Goal: Information Seeking & Learning: Learn about a topic

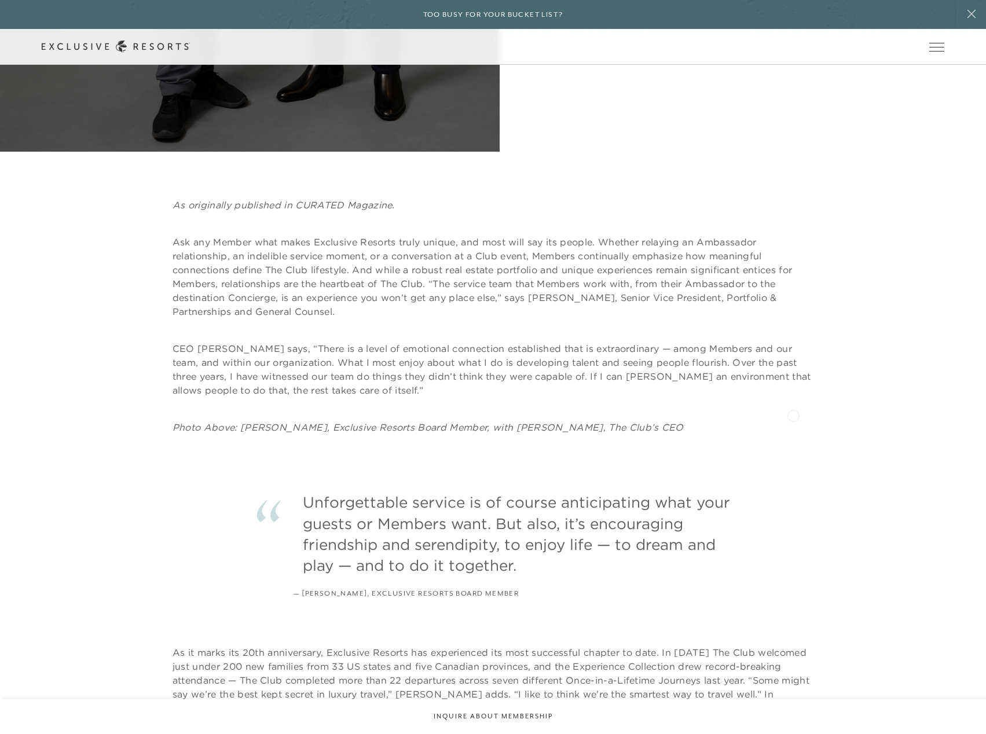
click at [793, 414] on div "As originally published in CURATED Magazine. Ask any Member what makes Exclusiv…" at bounding box center [492, 316] width 641 height 236
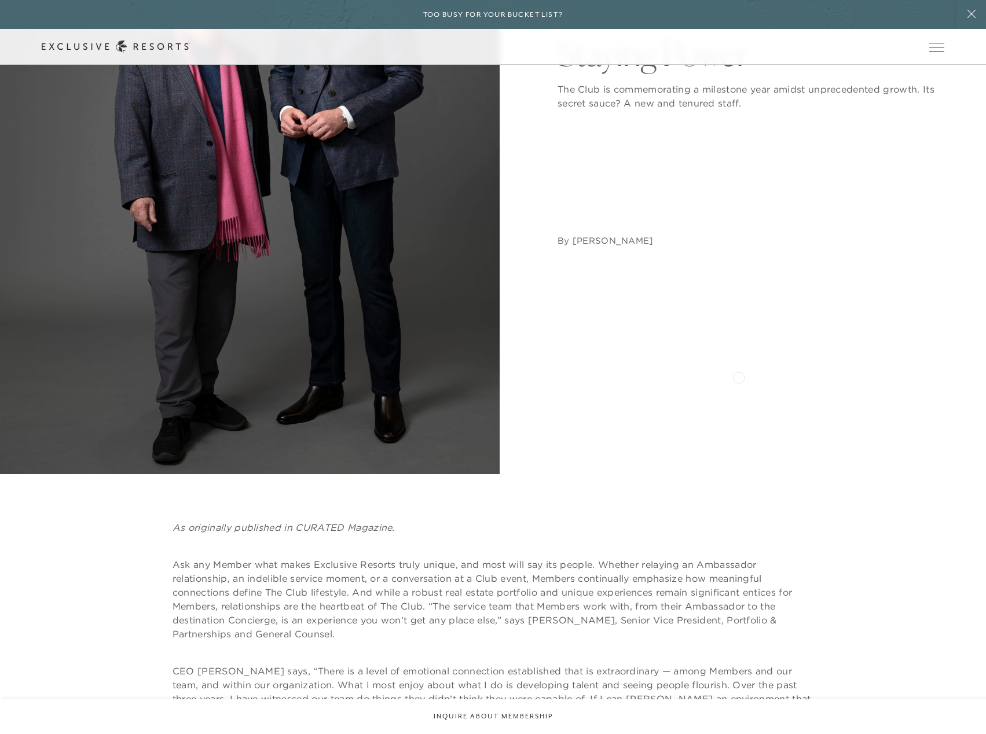
scroll to position [405, 0]
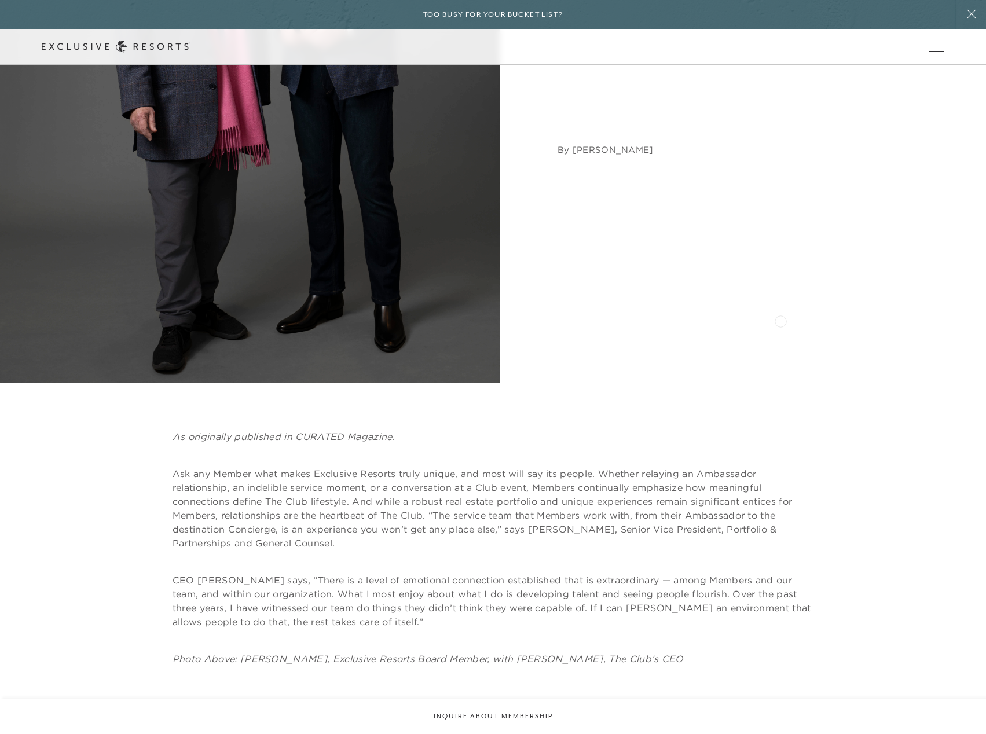
click at [786, 333] on div "Staying Power The Club is commemorating a milestone year amidst unprecedented g…" at bounding box center [750, 51] width 387 height 666
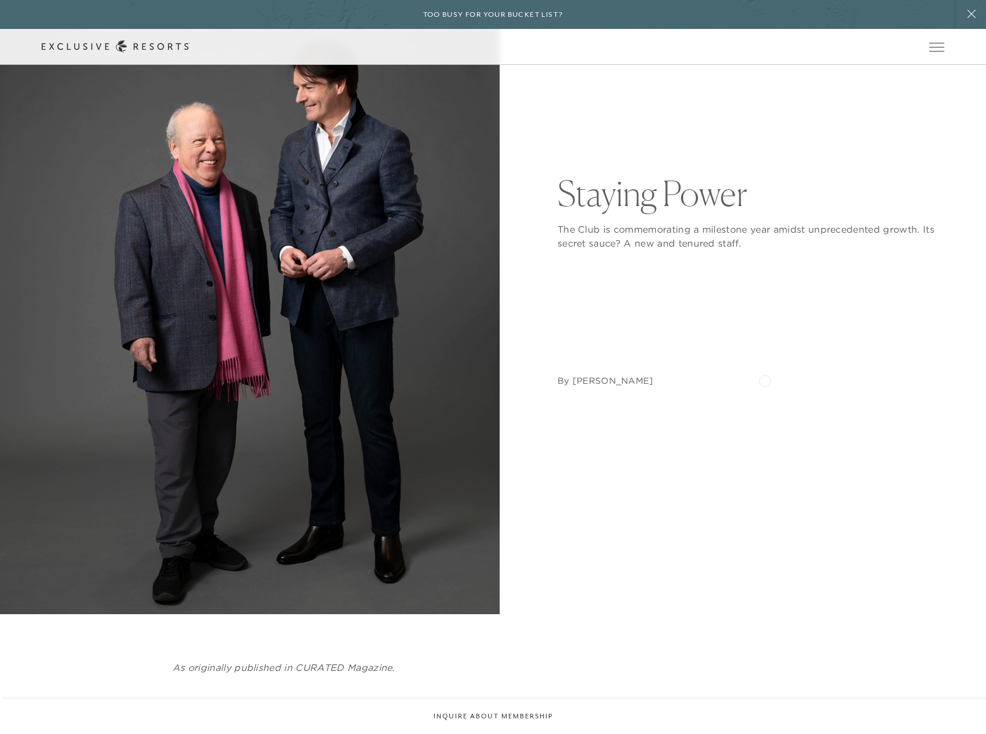
scroll to position [174, 0]
drag, startPoint x: 633, startPoint y: 388, endPoint x: 572, endPoint y: 386, distance: 61.4
click at [572, 386] on nav "By Erin Lentz" at bounding box center [750, 319] width 387 height 137
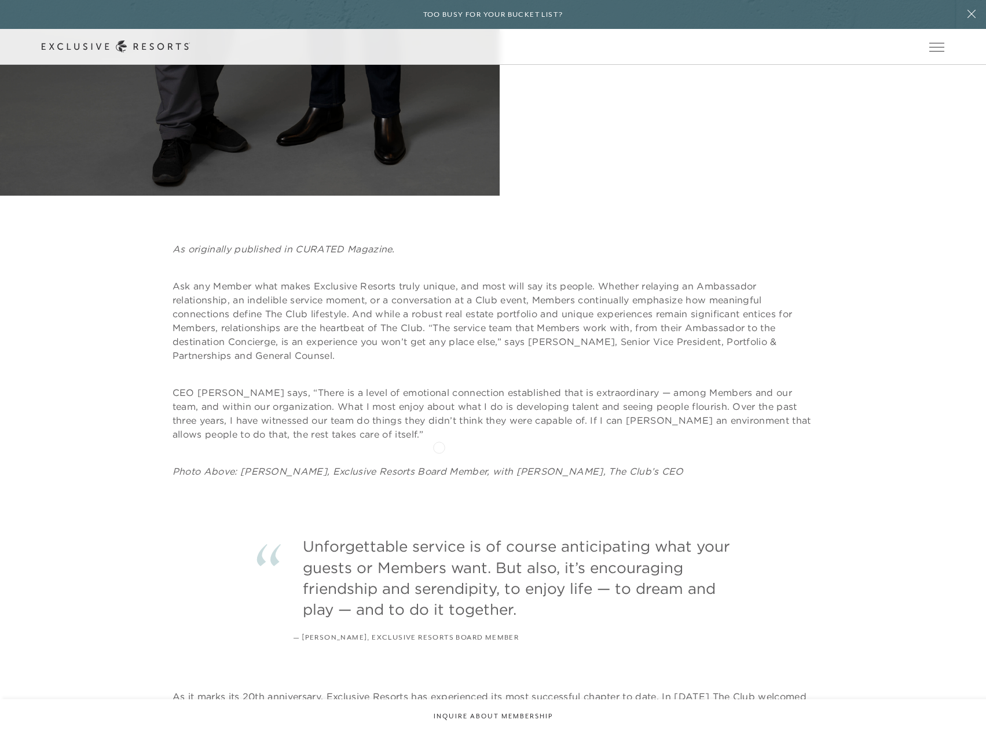
scroll to position [637, 0]
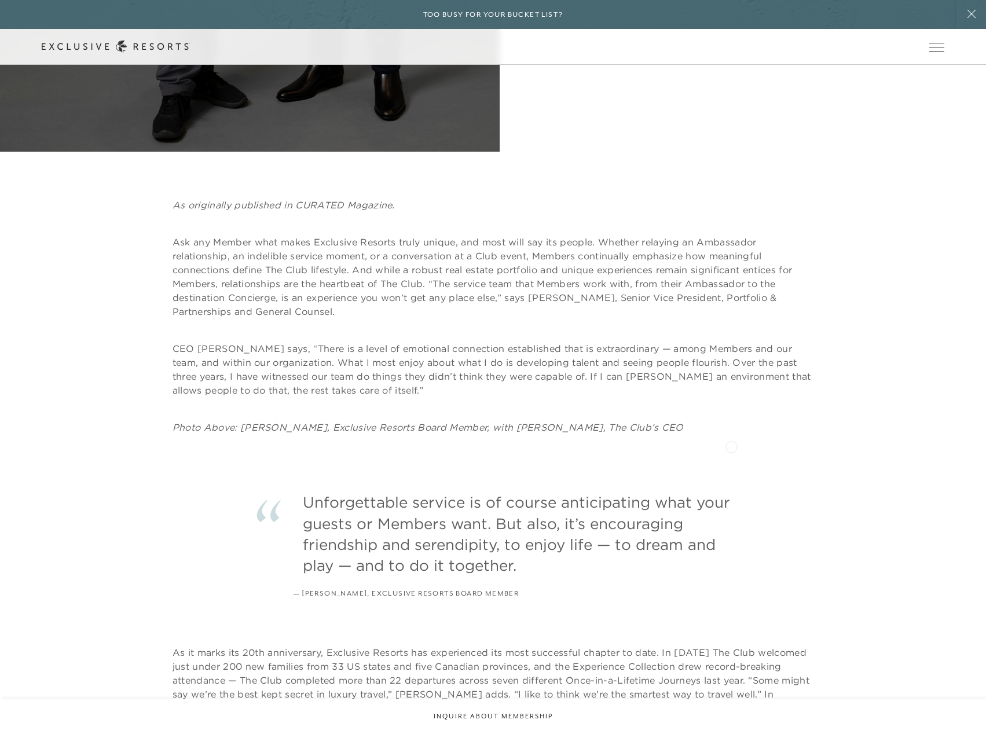
click at [731, 446] on div "Unforgettable service is of course anticipating what your guests or Members wan…" at bounding box center [493, 516] width 986 height 164
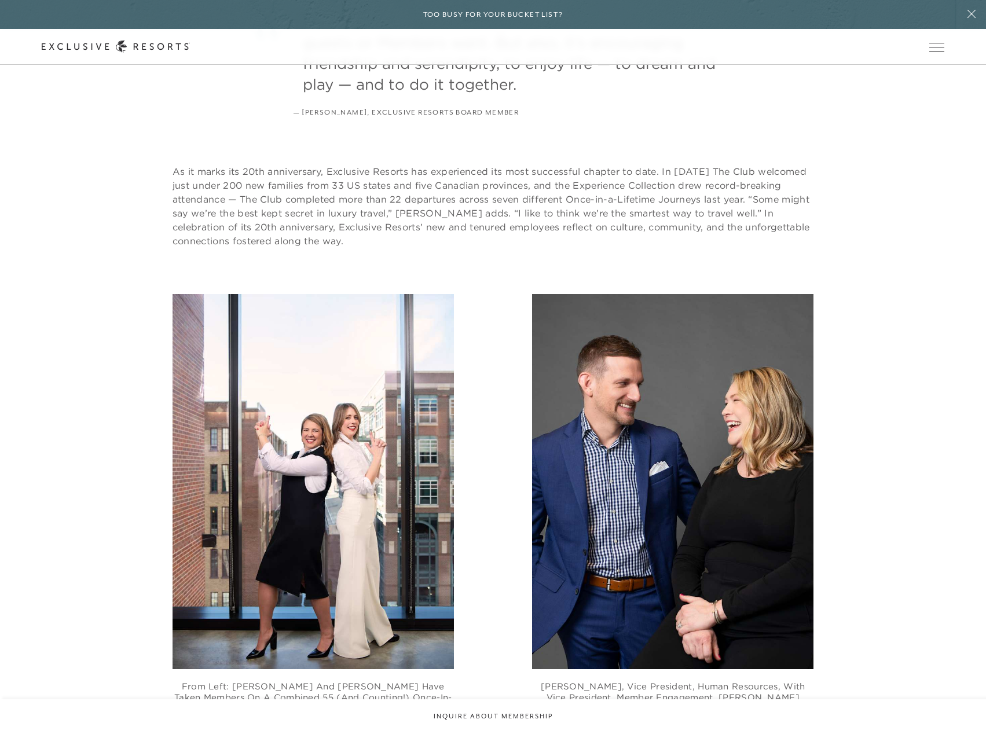
scroll to position [1273, 0]
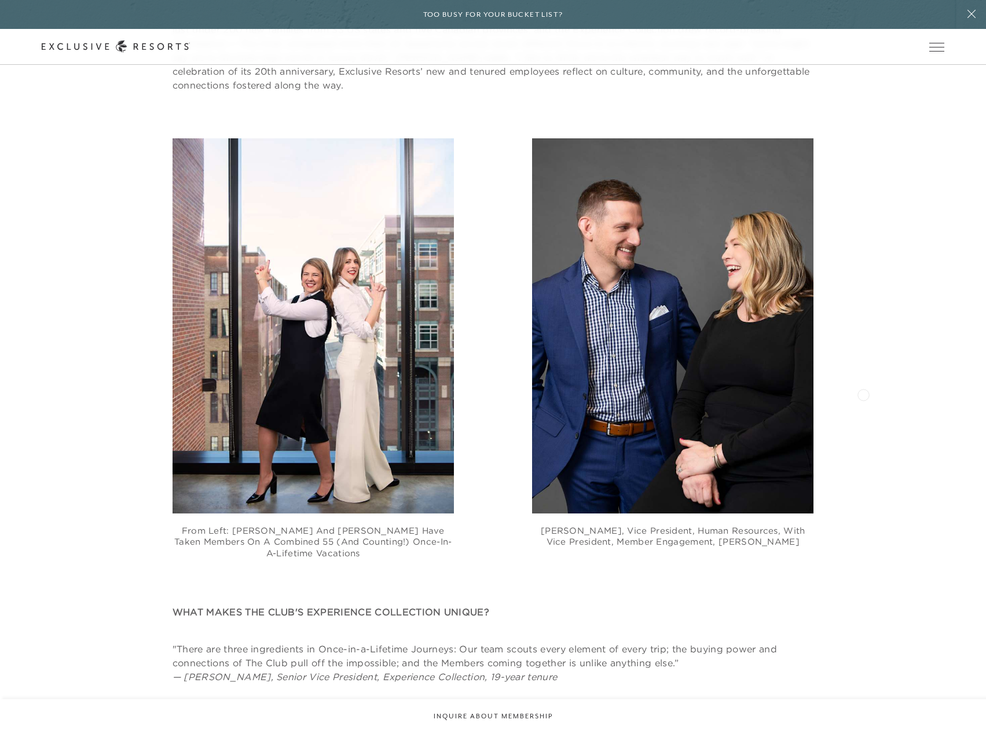
click at [863, 394] on div "From left: Gina Bach and Monika Szabolcs have taken Members on a combined 55 (a…" at bounding box center [493, 348] width 903 height 420
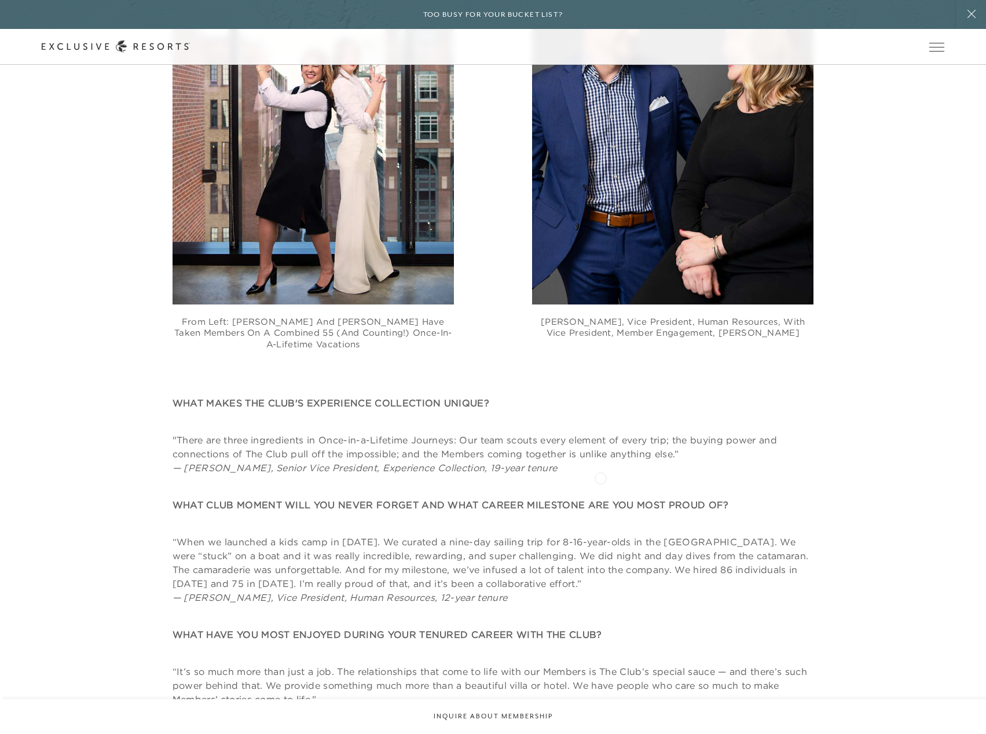
scroll to position [1563, 0]
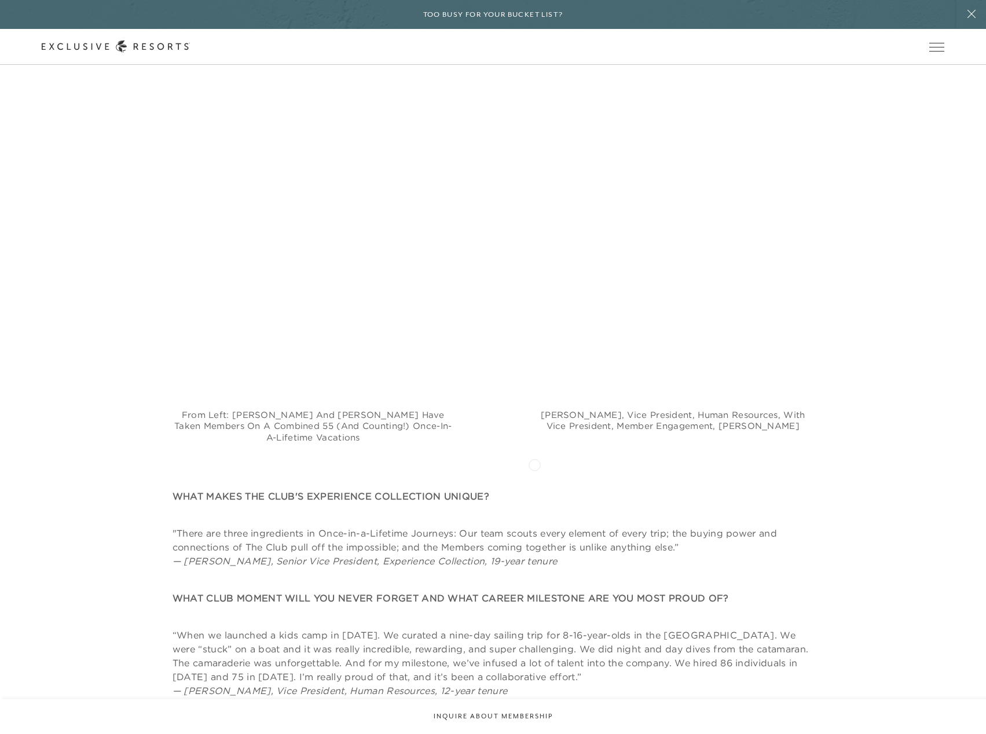
scroll to position [1678, 0]
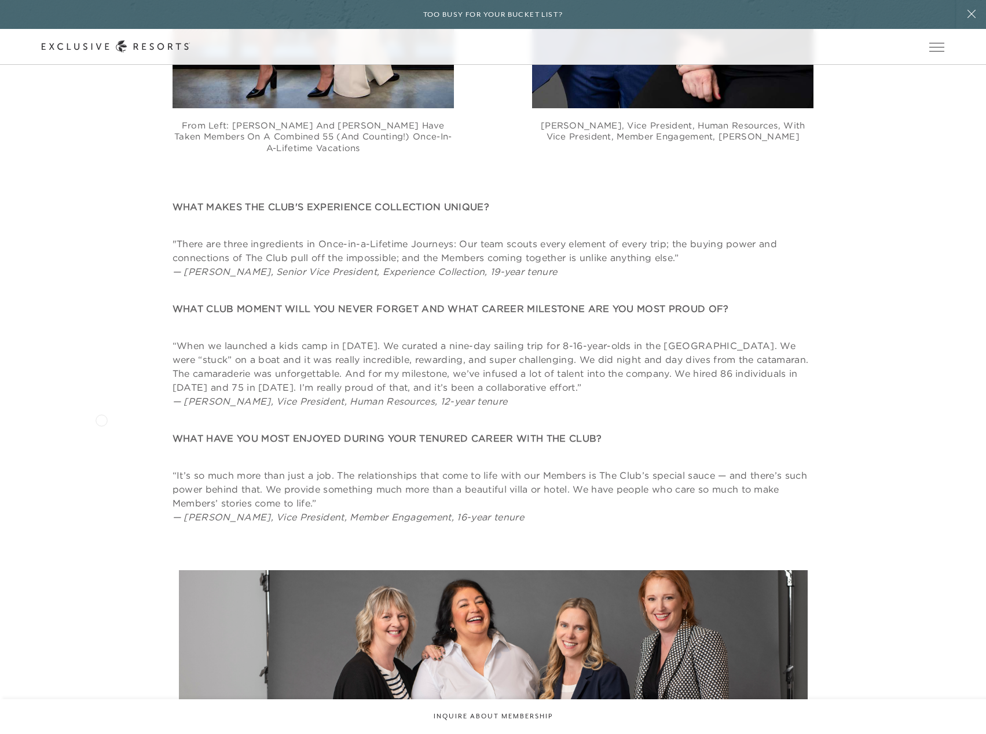
click at [101, 417] on div "WHAT MAKES THE CLUB'S EXPERIENCE COLLECTION UNIQUE? "There are three ingredient…" at bounding box center [493, 362] width 903 height 324
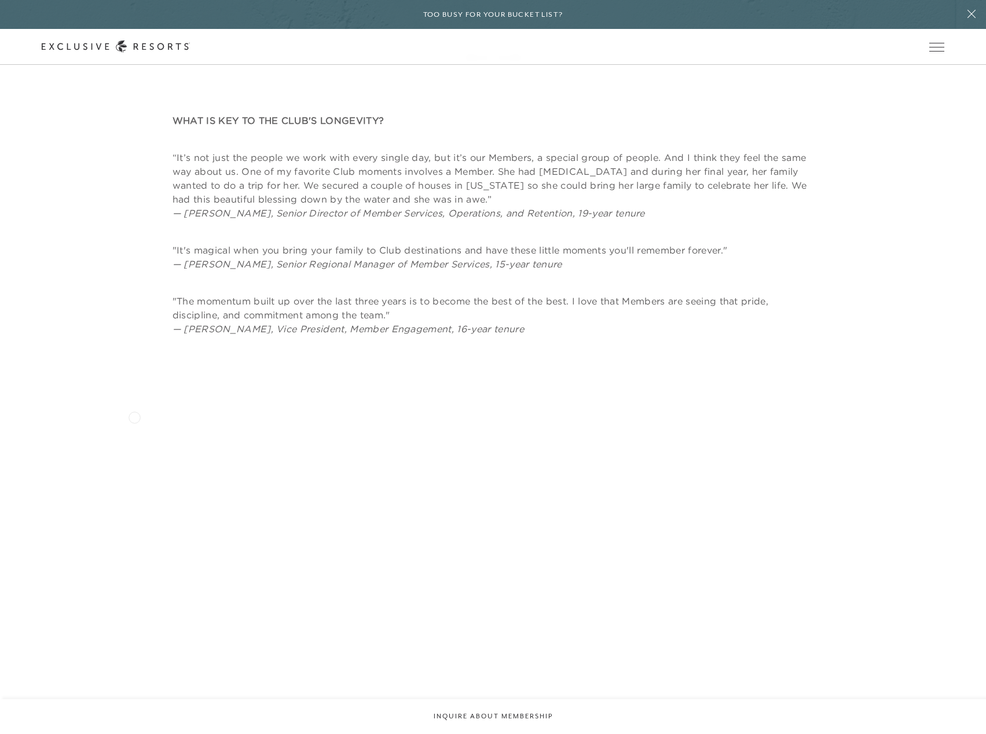
scroll to position [2662, 0]
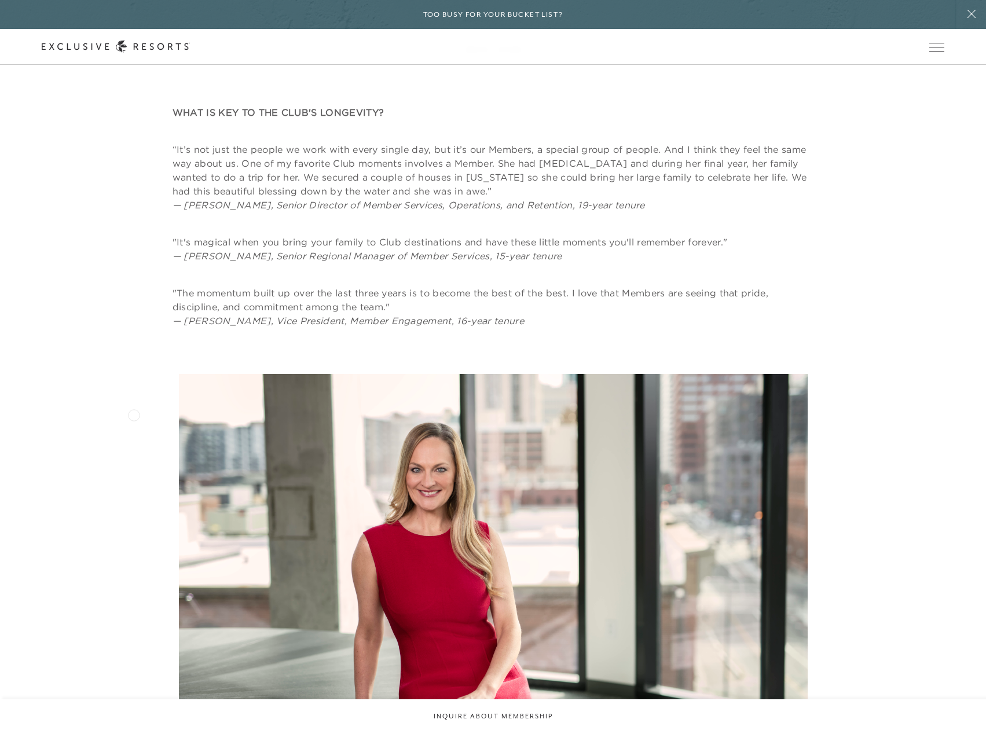
click at [134, 414] on div "Rachel Regan, Senior Vice President of Global Sales, has visited Real Del Mar w…" at bounding box center [493, 590] width 986 height 433
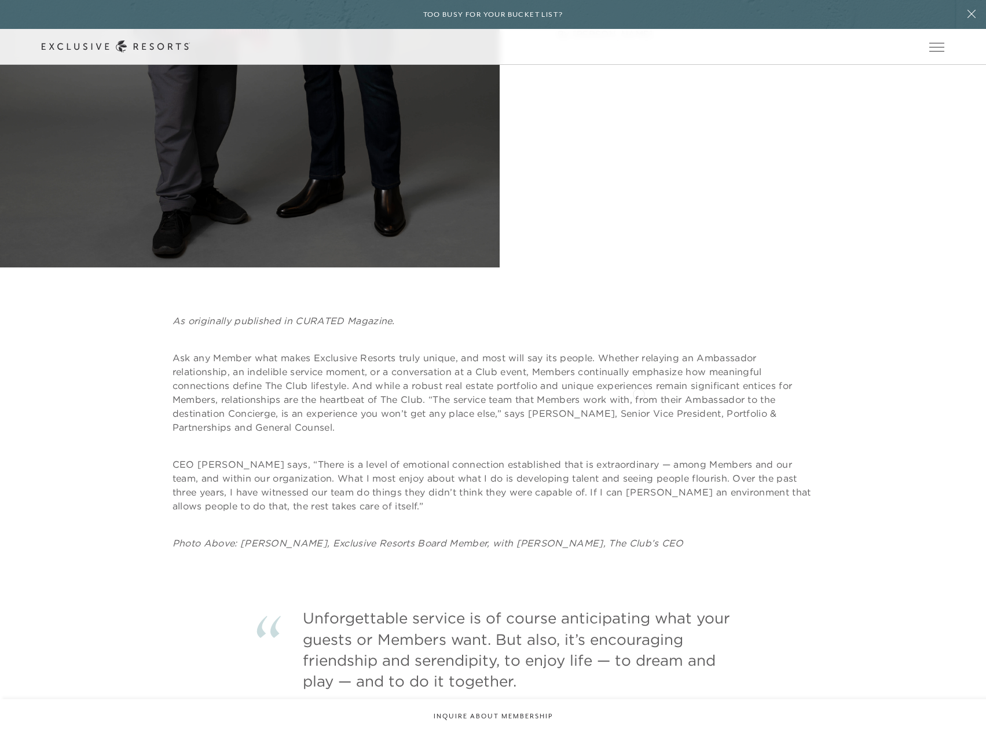
scroll to position [579, 0]
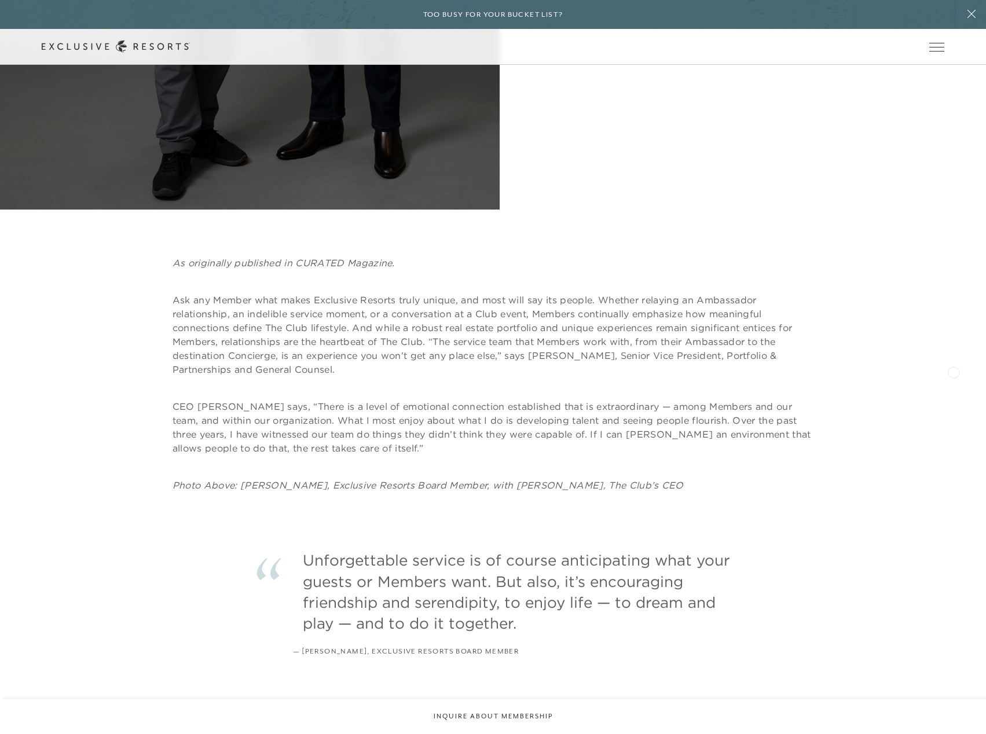
click at [953, 371] on div "As originally published in CURATED Magazine. Ask any Member what makes Exclusiv…" at bounding box center [493, 350] width 986 height 282
click at [933, 388] on div "As originally published in CURATED Magazine. Ask any Member what makes Exclusiv…" at bounding box center [493, 374] width 903 height 236
drag, startPoint x: 867, startPoint y: 380, endPoint x: 896, endPoint y: 382, distance: 29.6
click at [867, 380] on div "As originally published in CURATED Magazine. Ask any Member what makes Exclusiv…" at bounding box center [493, 374] width 903 height 236
click at [912, 382] on div "As originally published in CURATED Magazine. Ask any Member what makes Exclusiv…" at bounding box center [493, 374] width 903 height 236
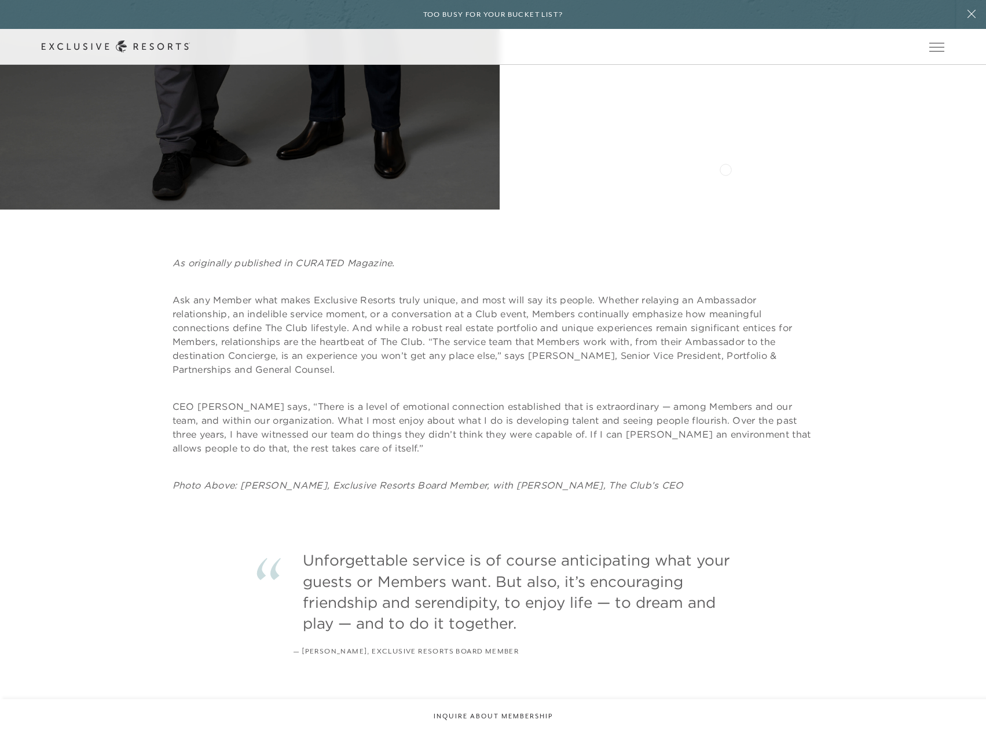
drag, startPoint x: 736, startPoint y: 164, endPoint x: 720, endPoint y: 179, distance: 22.1
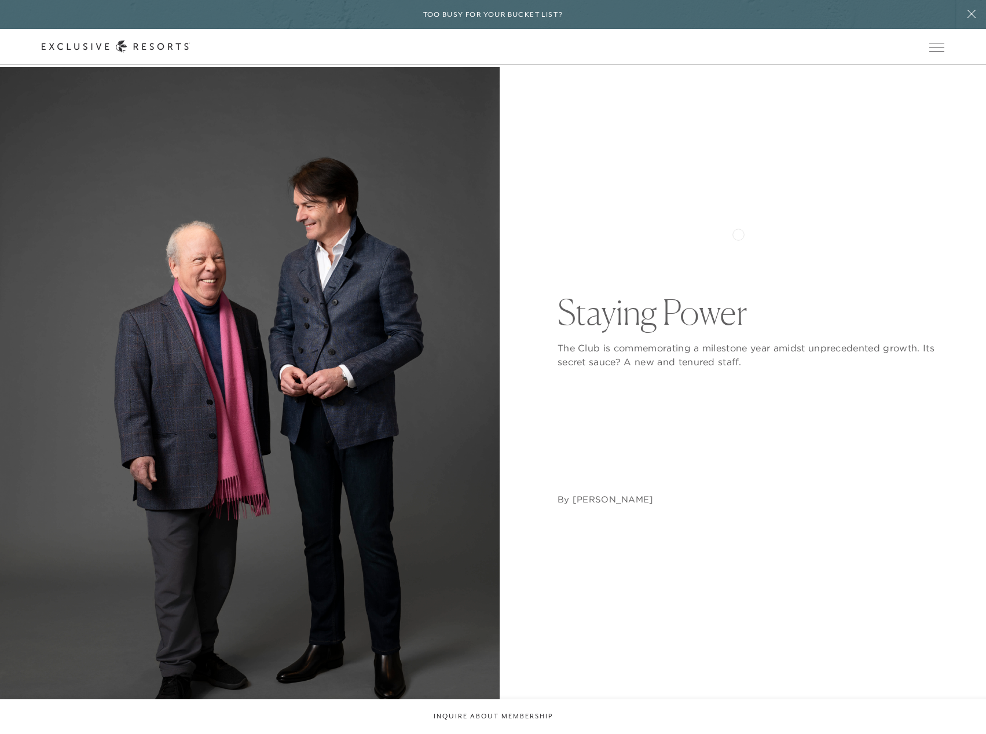
scroll to position [0, 0]
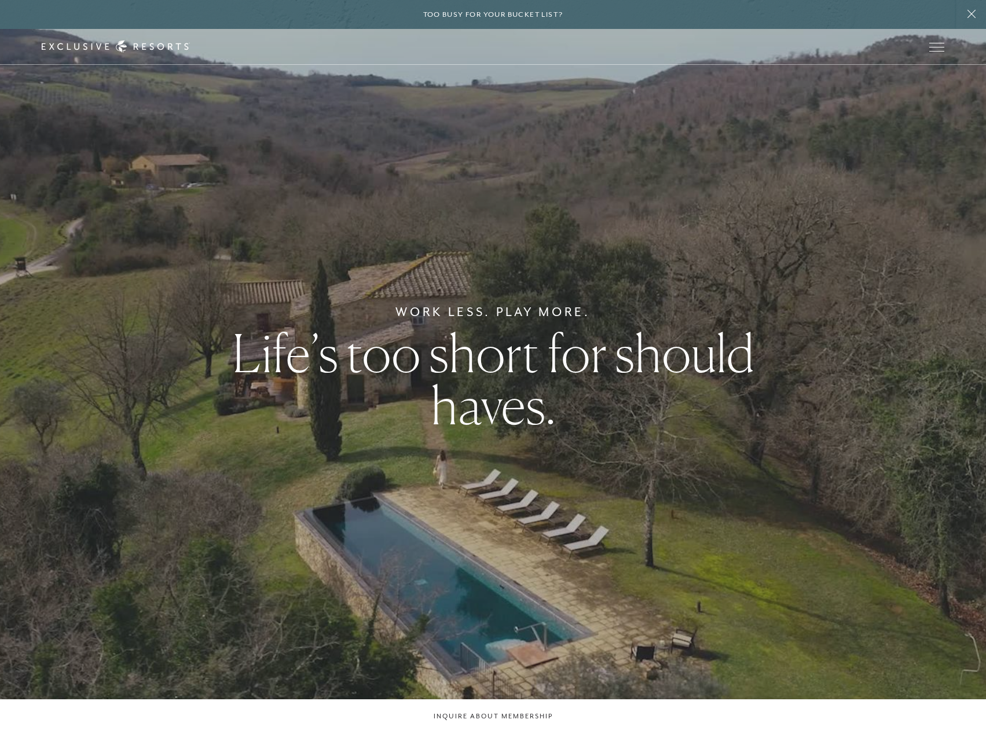
click at [464, 202] on div "Work Less. Play More. Life’s too short for should haves." at bounding box center [493, 367] width 986 height 734
